Goal: Task Accomplishment & Management: Manage account settings

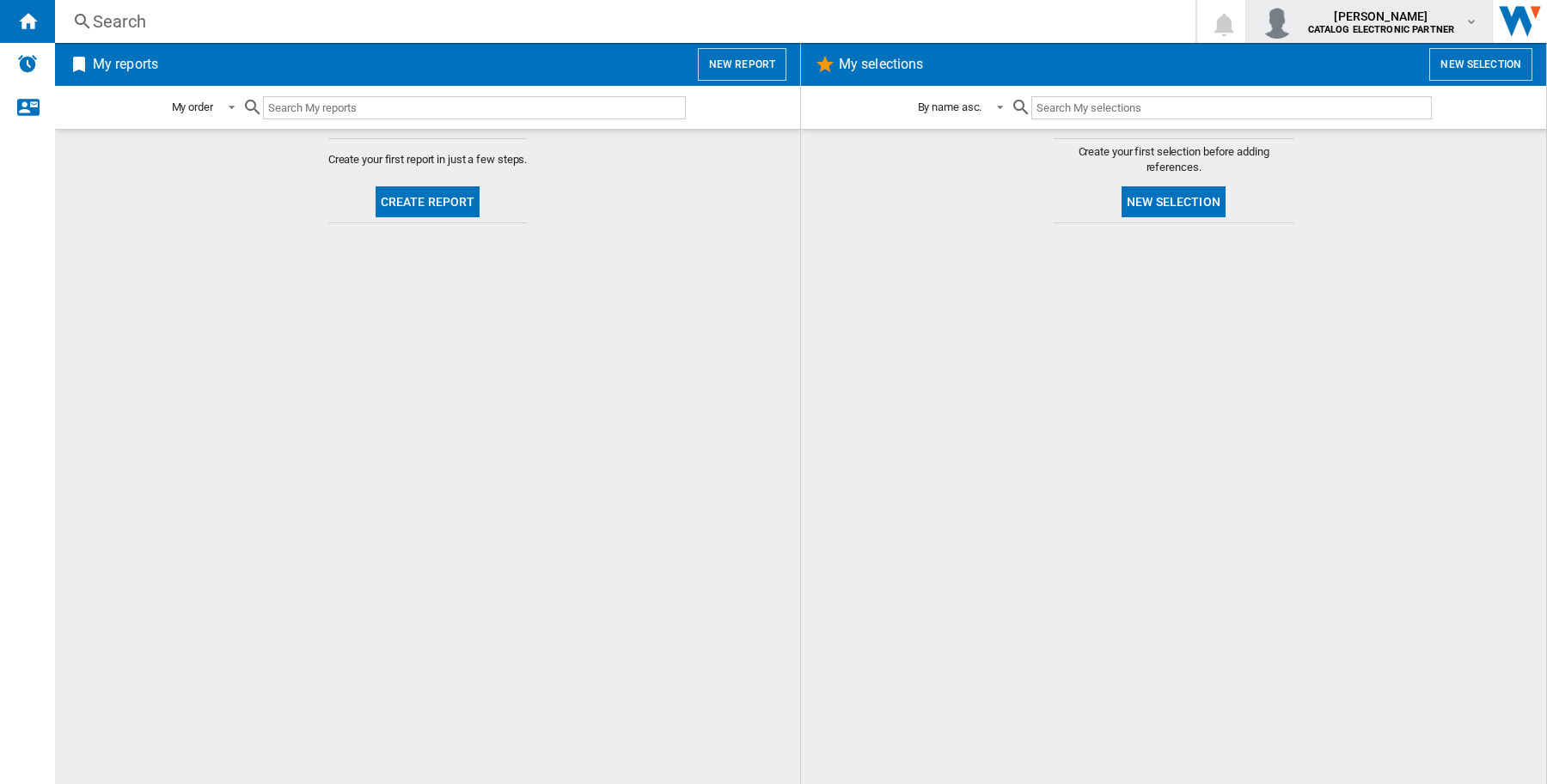
click at [1410, 19] on span "[PERSON_NAME]" at bounding box center [1382, 16] width 147 height 17
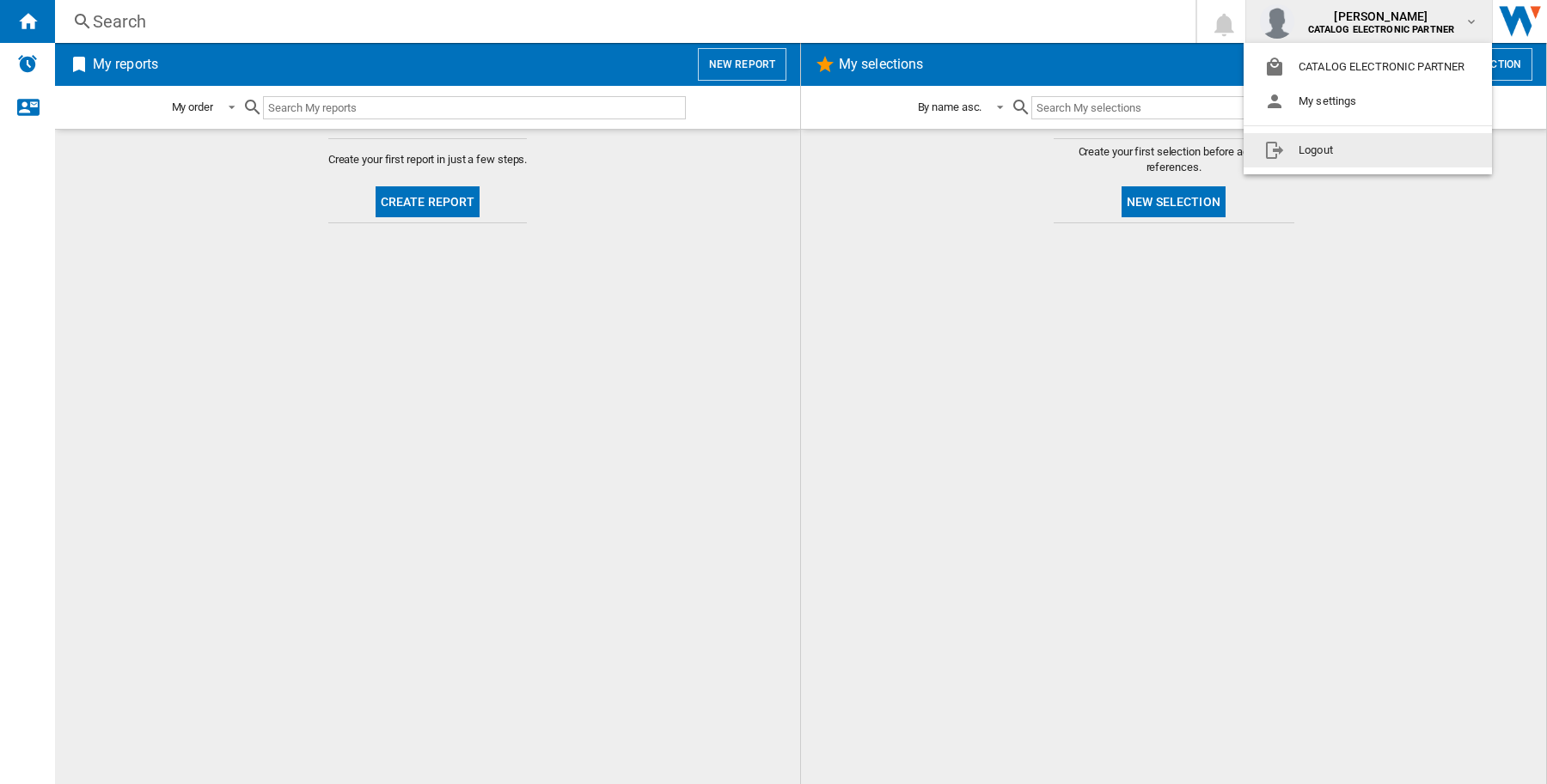
click at [1387, 151] on button "Logout" at bounding box center [1368, 151] width 248 height 34
